Goal: Find specific page/section: Find specific page/section

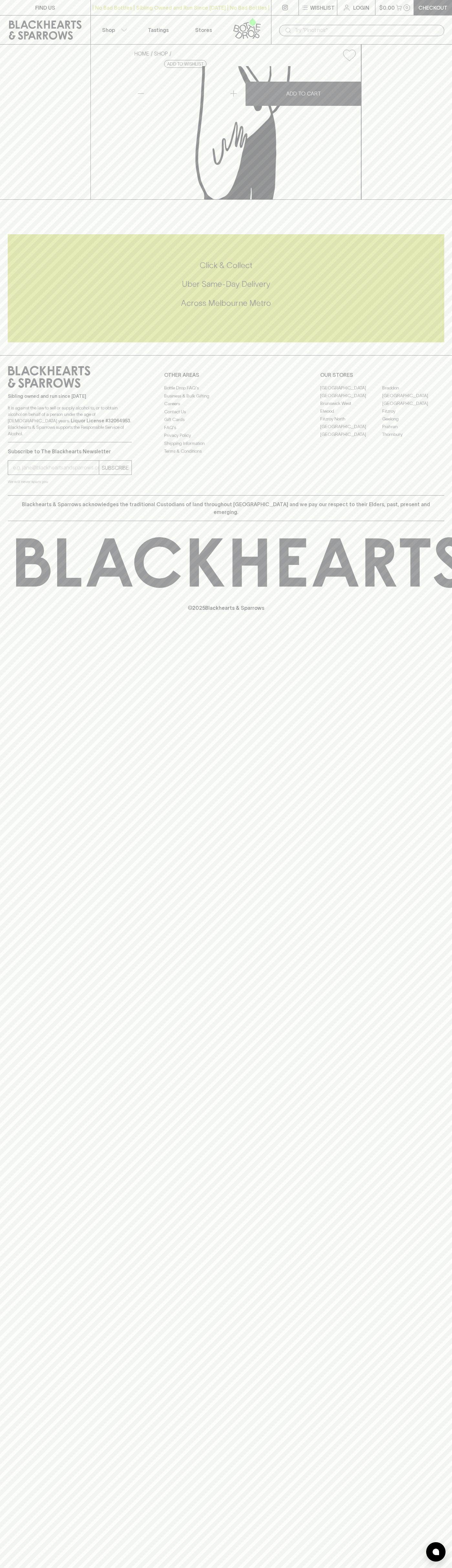
click at [434, 422] on link "Geelong" at bounding box center [413, 419] width 62 height 8
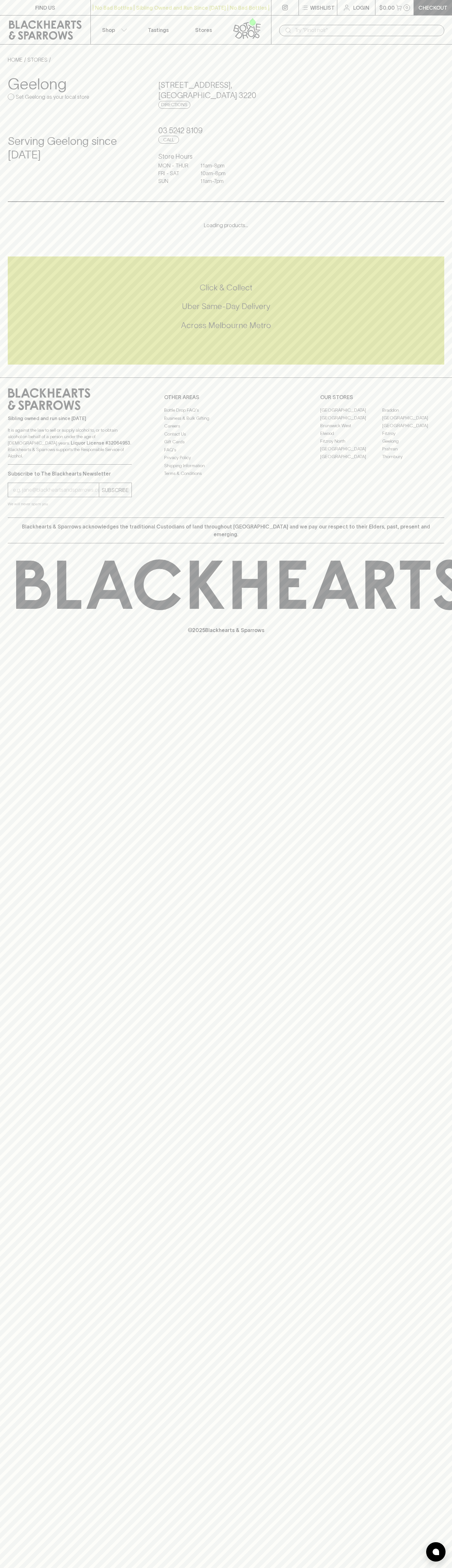
click at [266, 1567] on html "FIND US | No Bad Bottles | Sibling Owned and Run Since [DATE] | No Bad Bottles …" at bounding box center [226, 784] width 452 height 1568
click at [1, 1136] on div "FIND US | No Bad Bottles | Sibling Owned and Run Since [DATE] | No Bad Bottles …" at bounding box center [226, 784] width 452 height 1568
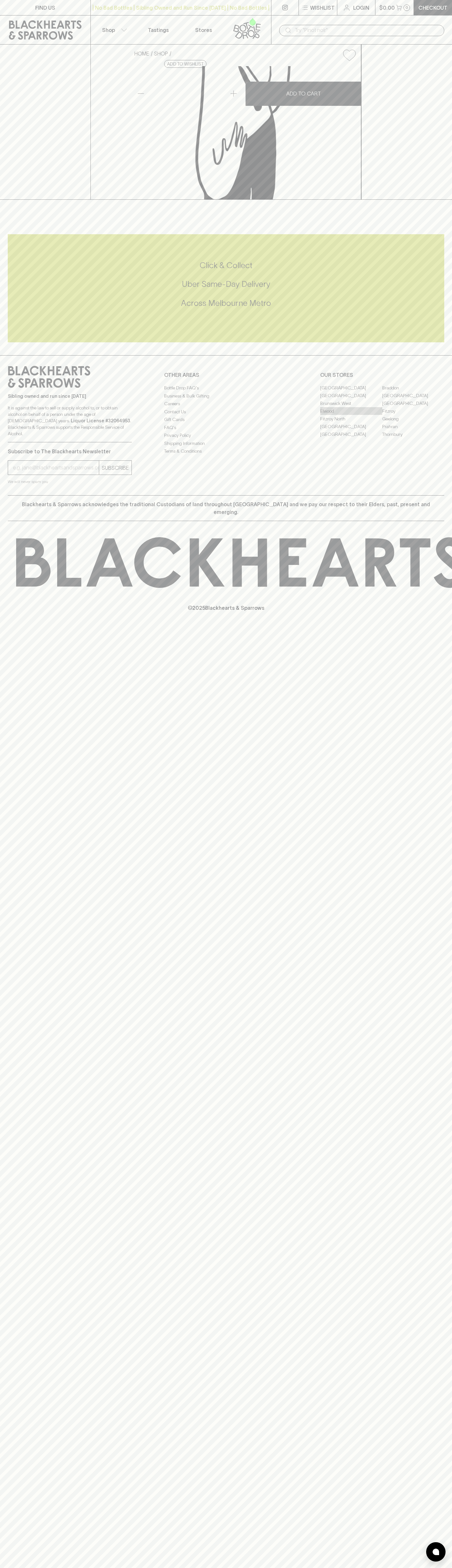
click at [351, 415] on link "Elwood" at bounding box center [351, 411] width 62 height 8
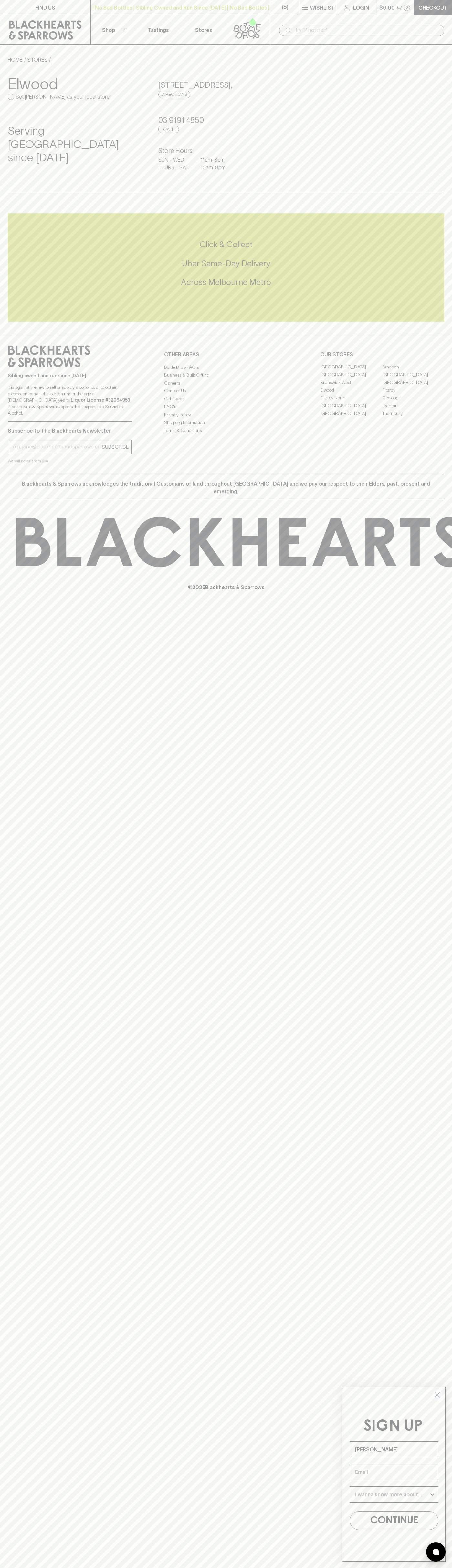
type input "John Smith"
